Goal: Transaction & Acquisition: Subscribe to service/newsletter

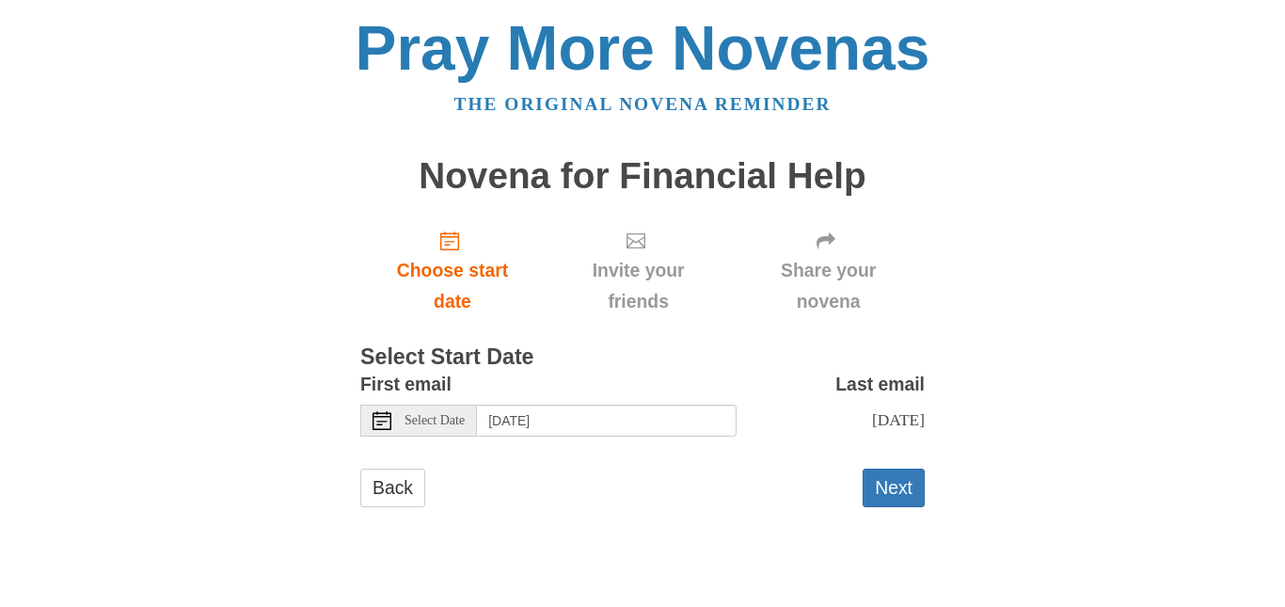
click at [456, 419] on span "Select Date" at bounding box center [435, 420] width 60 height 13
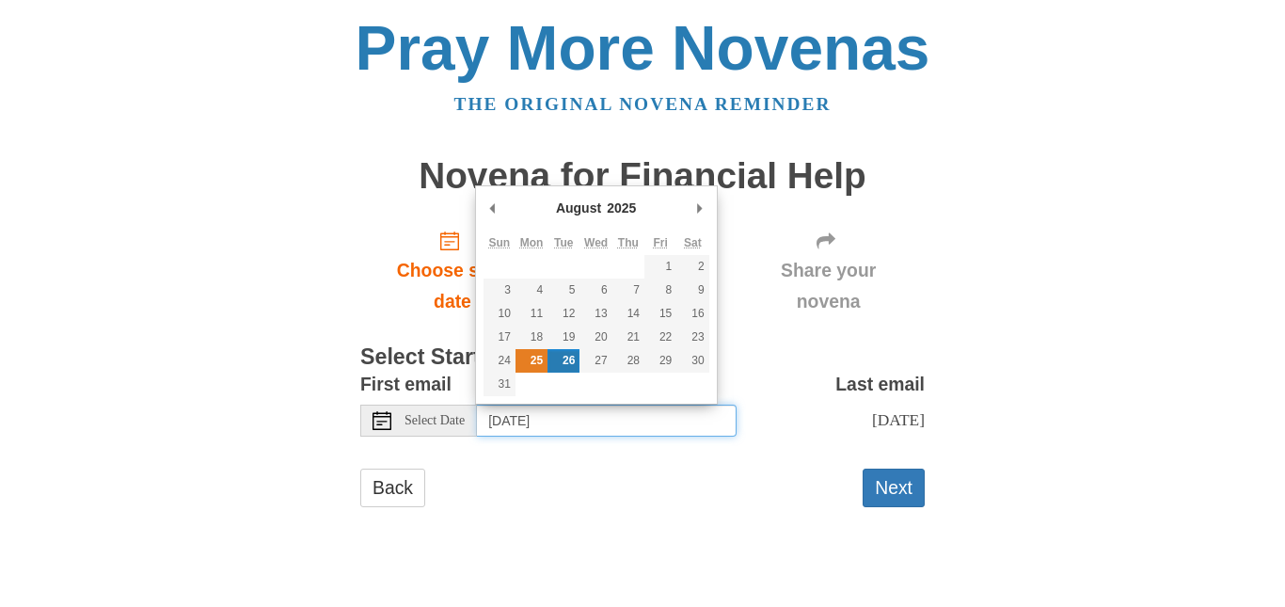
type input "Monday, August 25th"
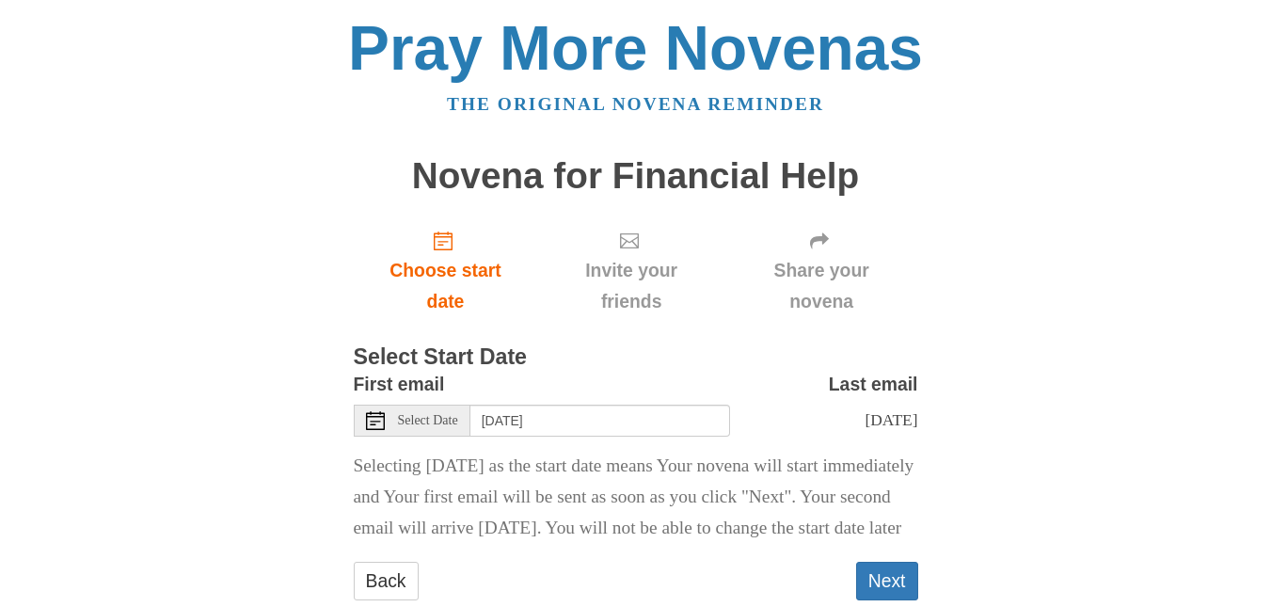
click at [662, 357] on h3 "Select Start Date" at bounding box center [636, 357] width 565 height 24
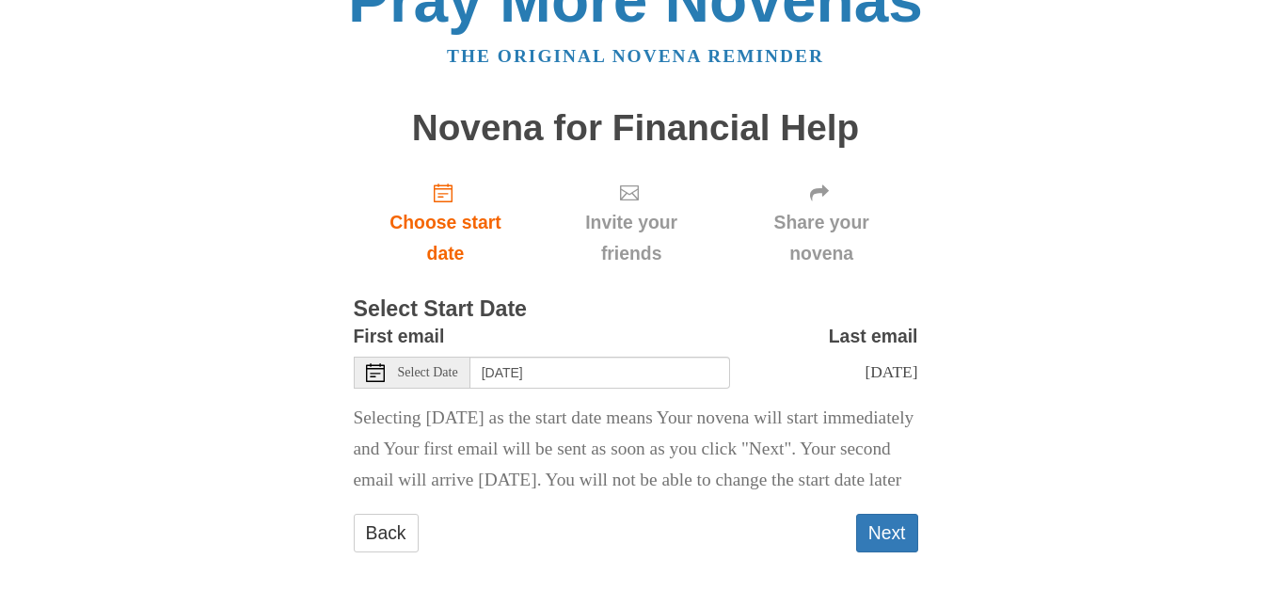
scroll to position [97, 0]
click at [897, 532] on button "Next" at bounding box center [887, 533] width 62 height 39
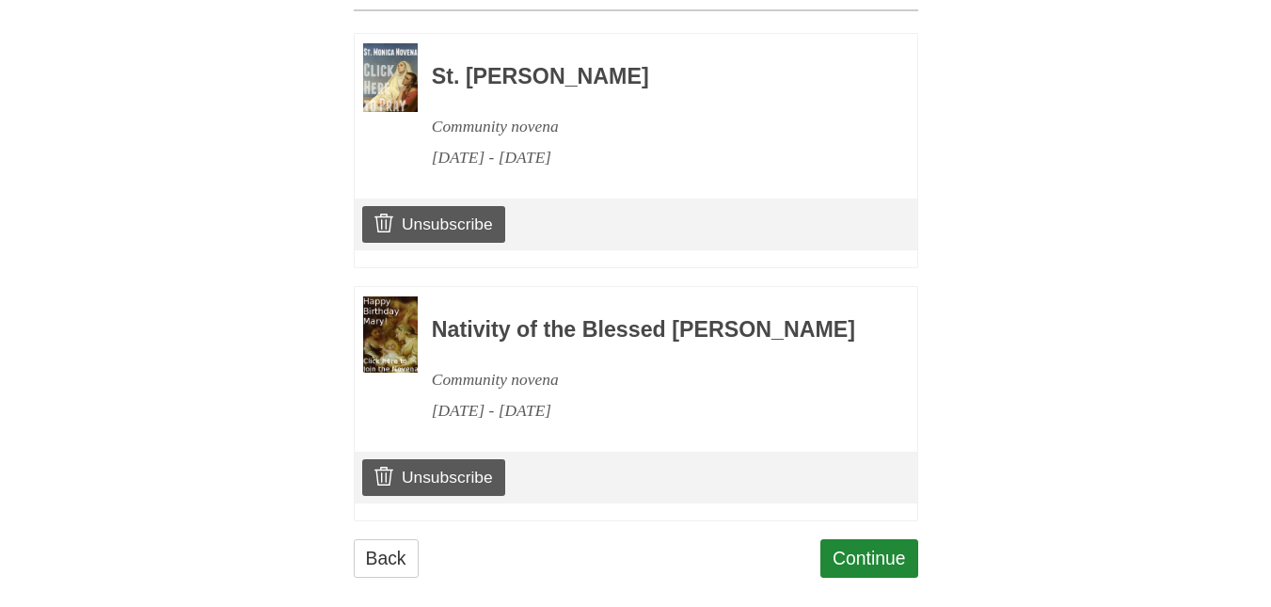
scroll to position [916, 0]
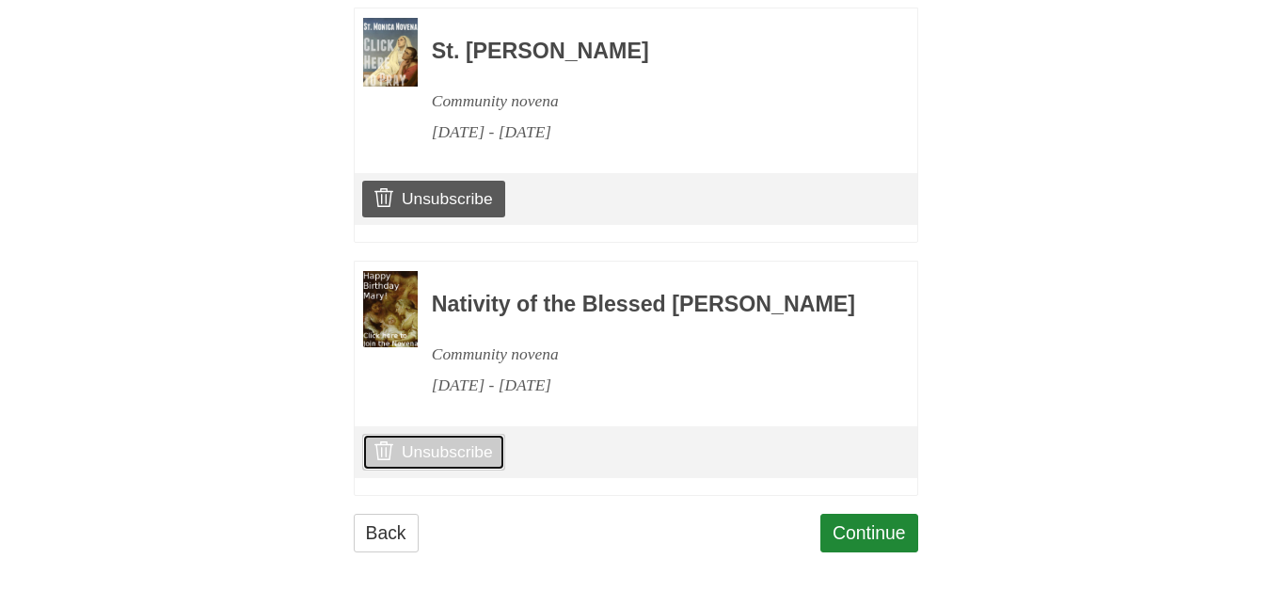
click at [454, 461] on link "Unsubscribe" at bounding box center [433, 452] width 142 height 36
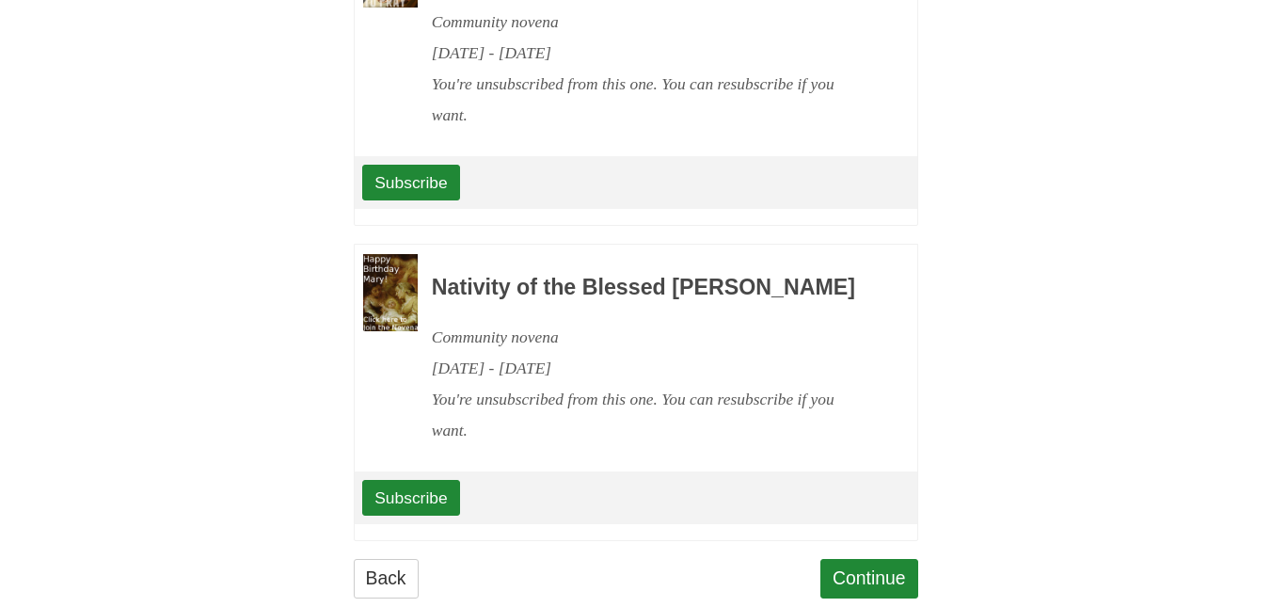
scroll to position [1129, 0]
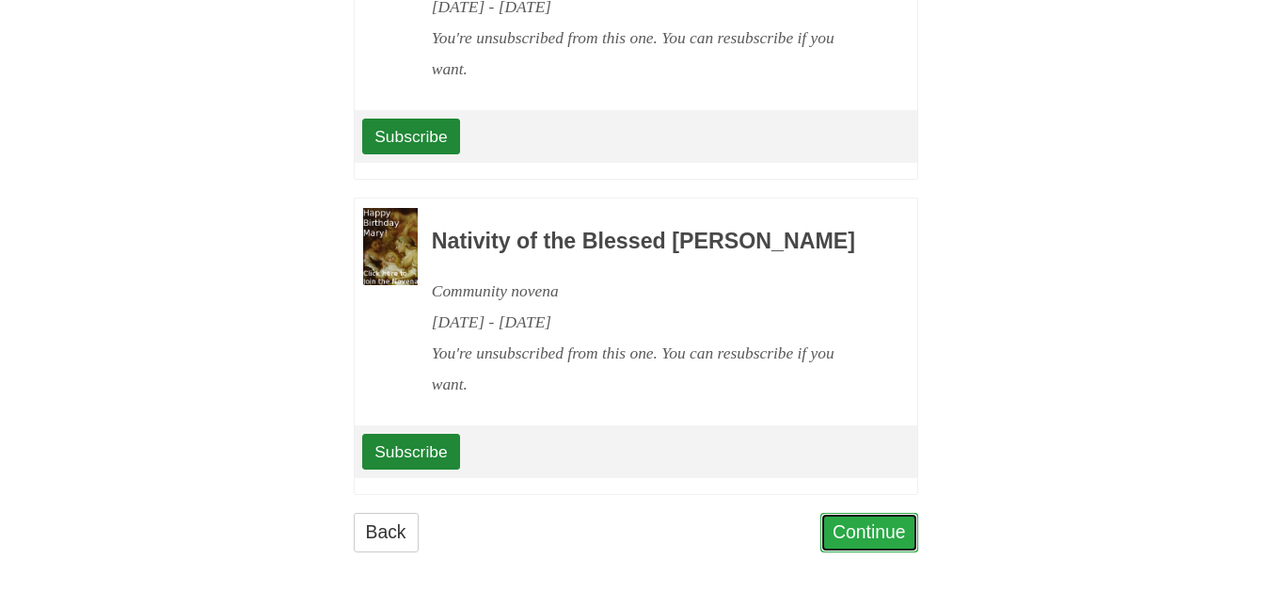
click at [894, 522] on link "Continue" at bounding box center [870, 532] width 98 height 39
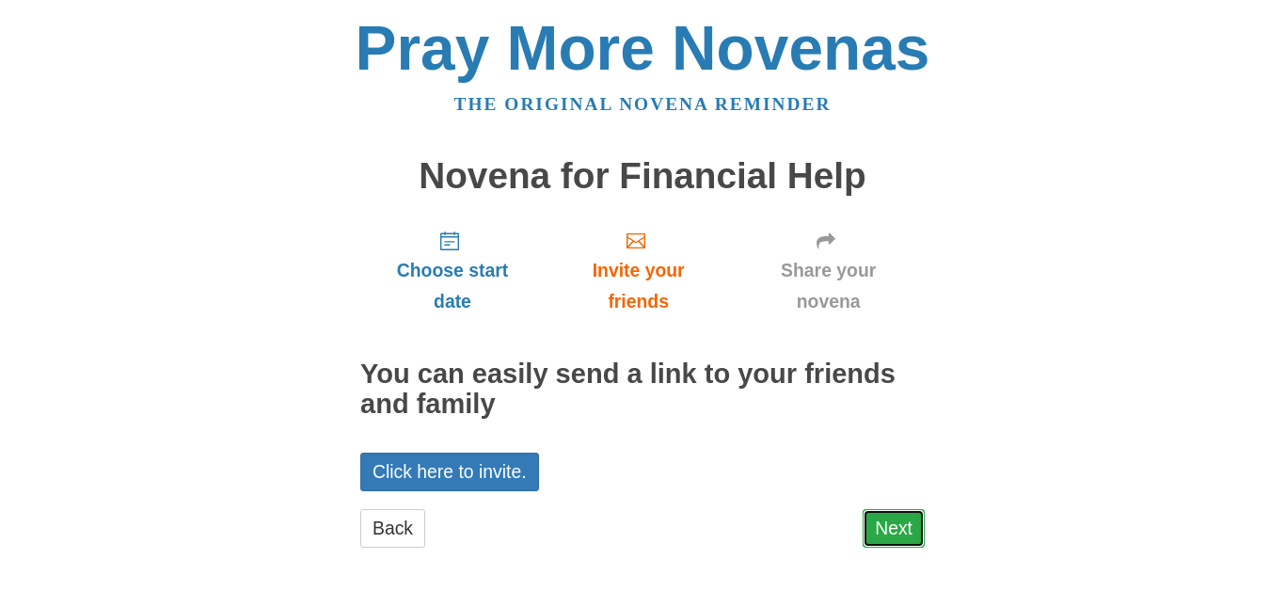
click at [890, 511] on link "Next" at bounding box center [894, 528] width 62 height 39
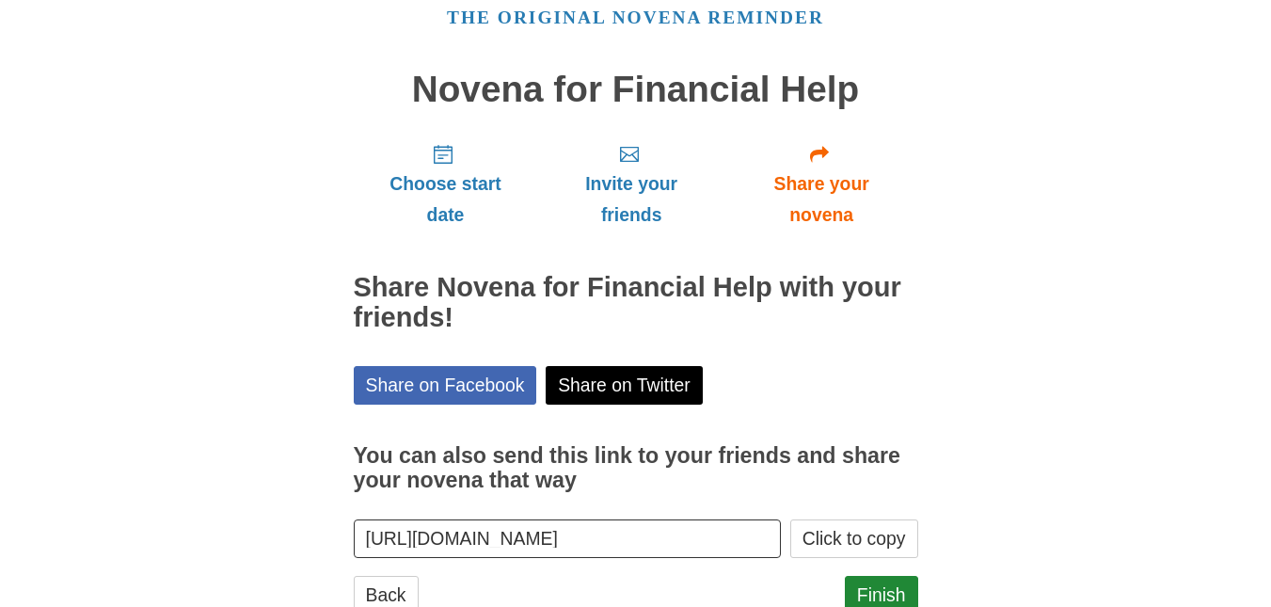
scroll to position [149, 0]
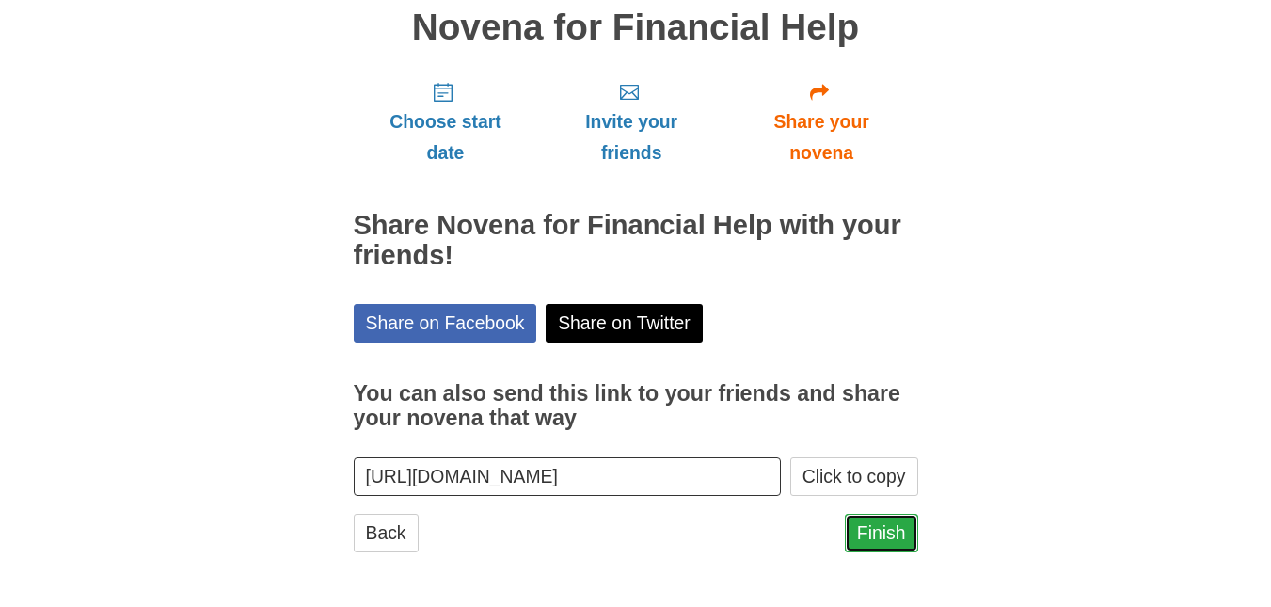
click at [884, 535] on link "Finish" at bounding box center [881, 533] width 73 height 39
